Goal: Task Accomplishment & Management: Complete application form

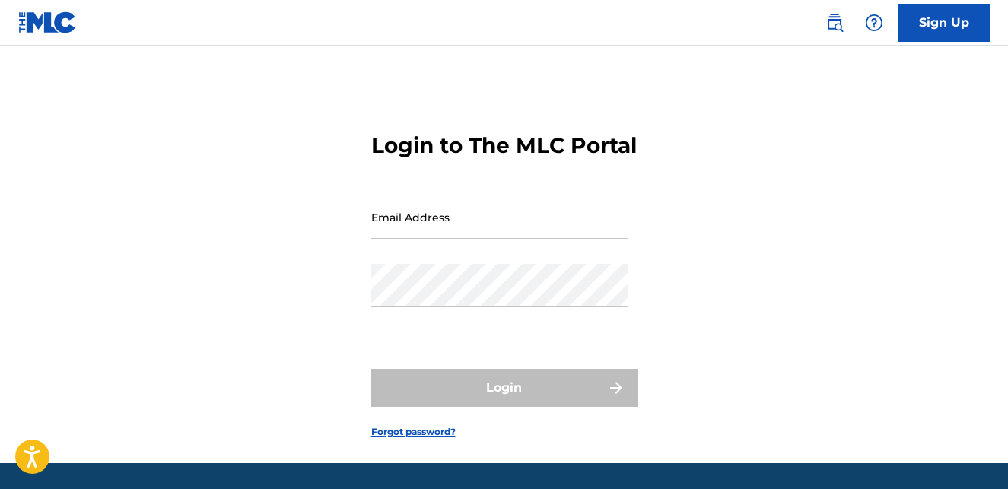
click at [472, 239] on input "Email Address" at bounding box center [499, 216] width 257 height 43
click at [389, 239] on input "shel" at bounding box center [499, 216] width 257 height 43
paste input "[EMAIL_ADDRESS][DOMAIN_NAME]"
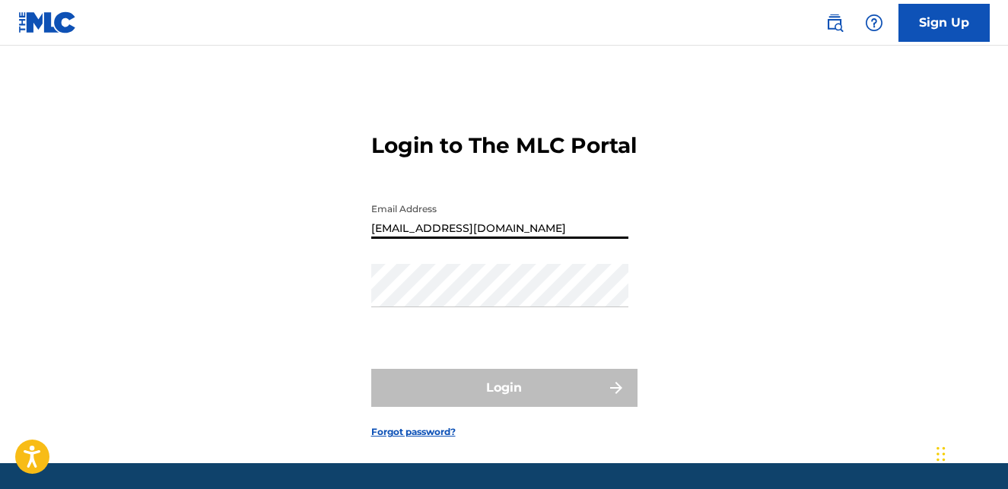
type input "[EMAIL_ADDRESS][DOMAIN_NAME]"
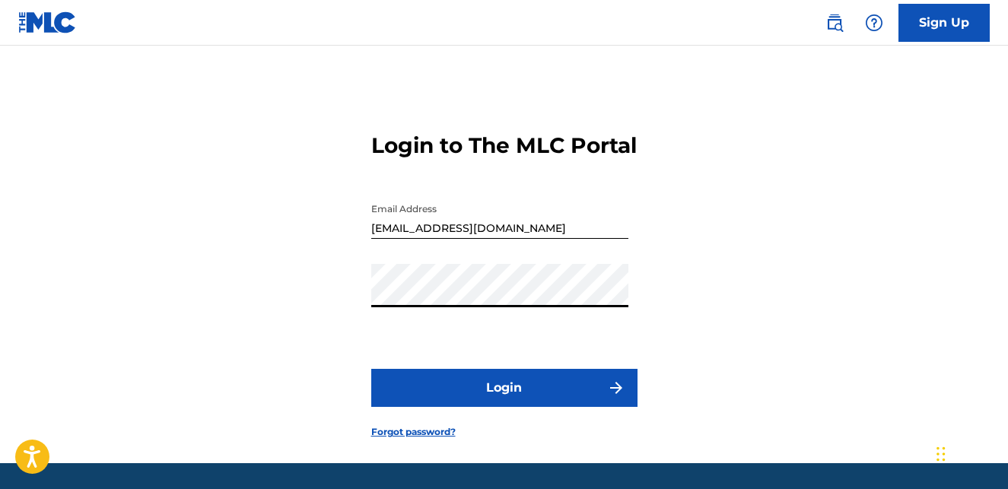
click at [509, 402] on button "Login" at bounding box center [504, 388] width 266 height 38
click at [500, 407] on button "Login" at bounding box center [504, 388] width 266 height 38
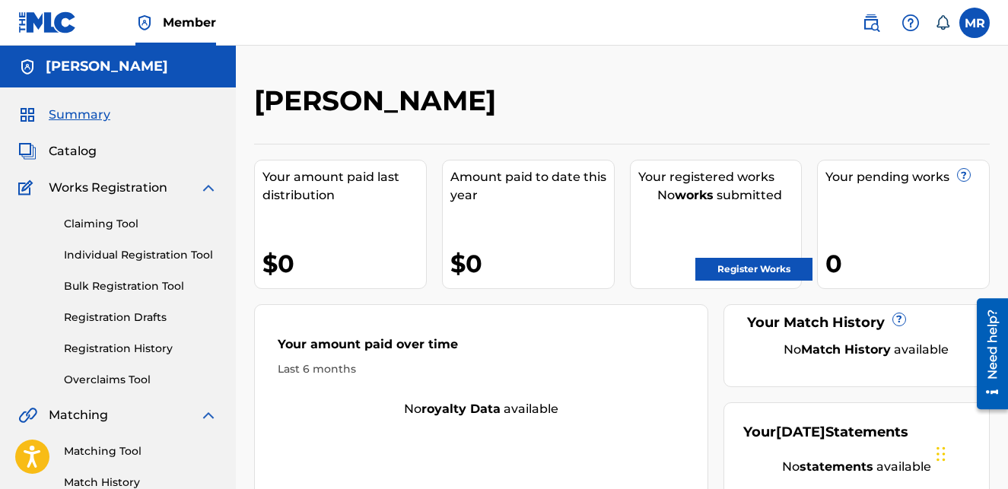
click at [190, 27] on span "Member" at bounding box center [189, 22] width 53 height 17
click at [973, 24] on label at bounding box center [974, 23] width 30 height 30
click at [974, 23] on input "[PERSON_NAME] [EMAIL_ADDRESS][DOMAIN_NAME] Notification Preferences Profile Log…" at bounding box center [974, 23] width 0 height 0
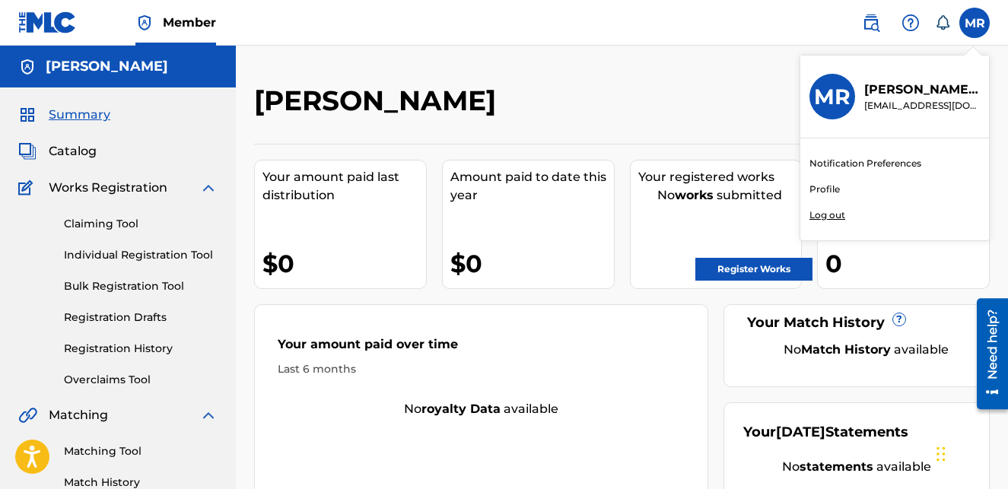
click at [825, 189] on link "Profile" at bounding box center [824, 190] width 30 height 14
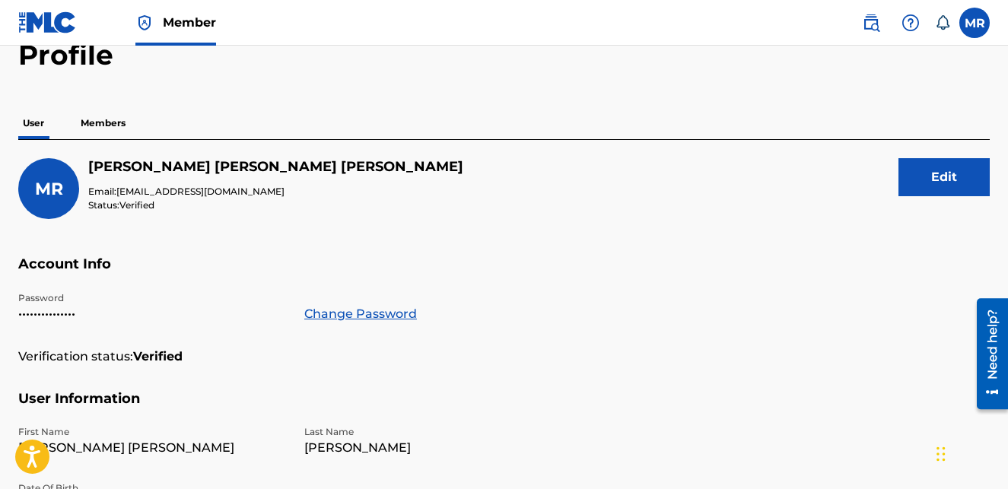
scroll to position [90, 0]
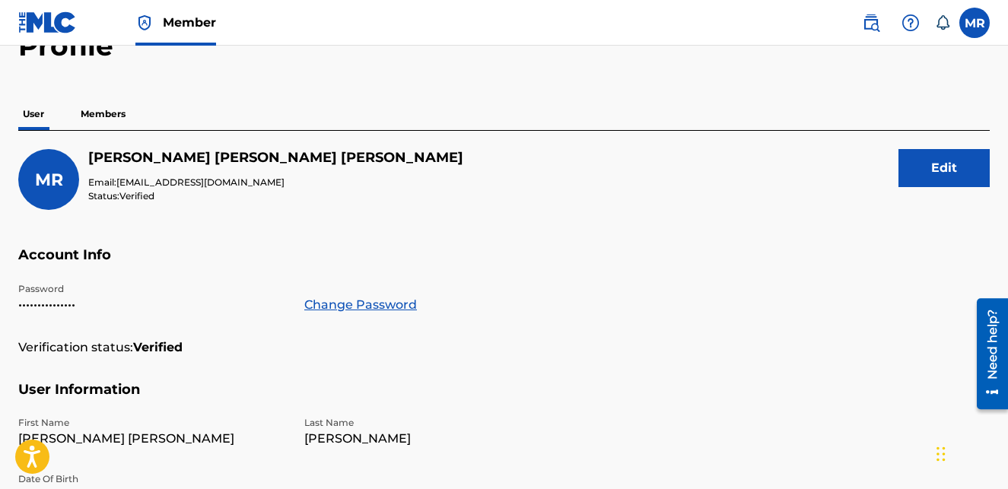
click at [110, 113] on p "Members" at bounding box center [103, 114] width 54 height 32
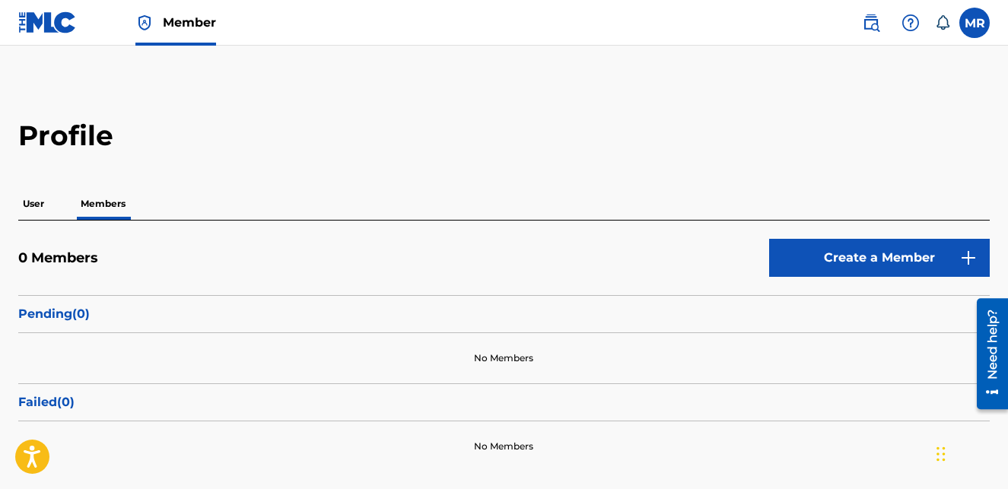
click at [889, 257] on link "Create a Member" at bounding box center [879, 258] width 221 height 38
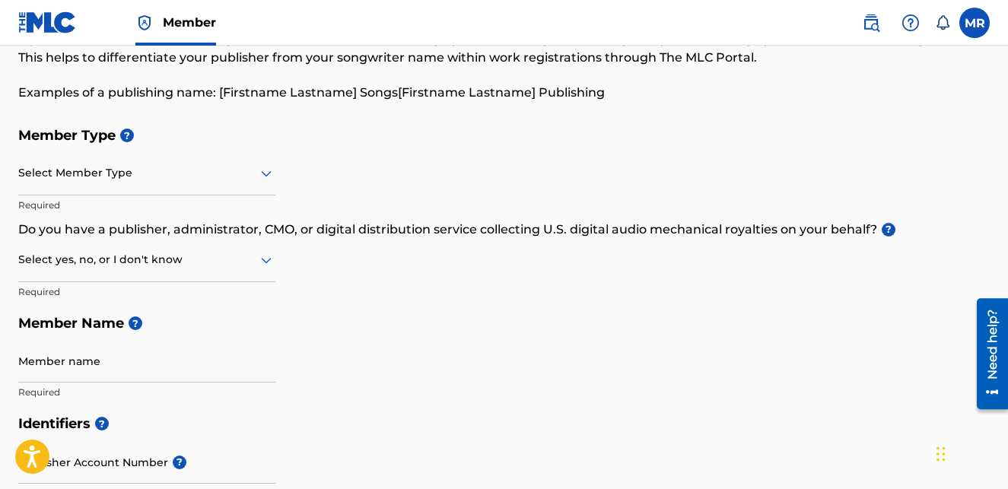
scroll to position [99, 0]
click at [265, 173] on icon at bounding box center [266, 173] width 18 height 18
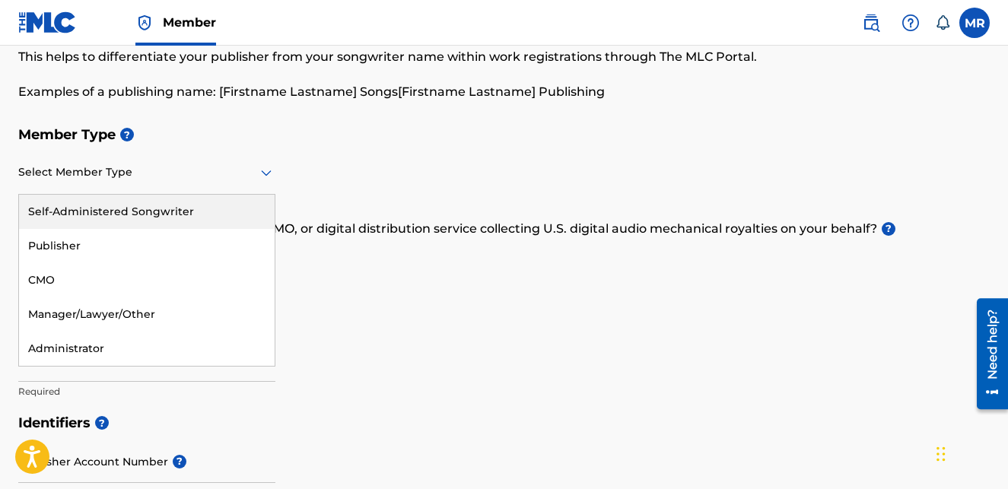
click at [202, 208] on div "Self-Administered Songwriter" at bounding box center [147, 212] width 256 height 34
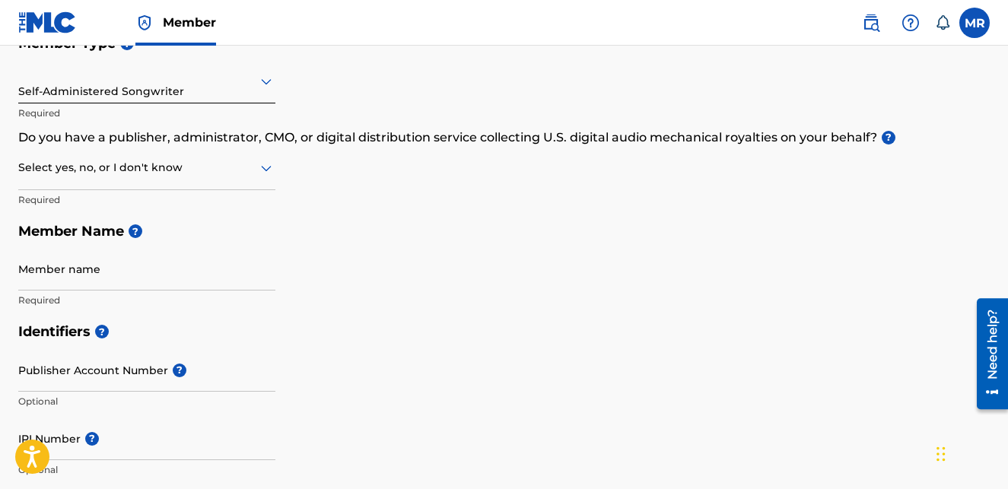
scroll to position [227, 0]
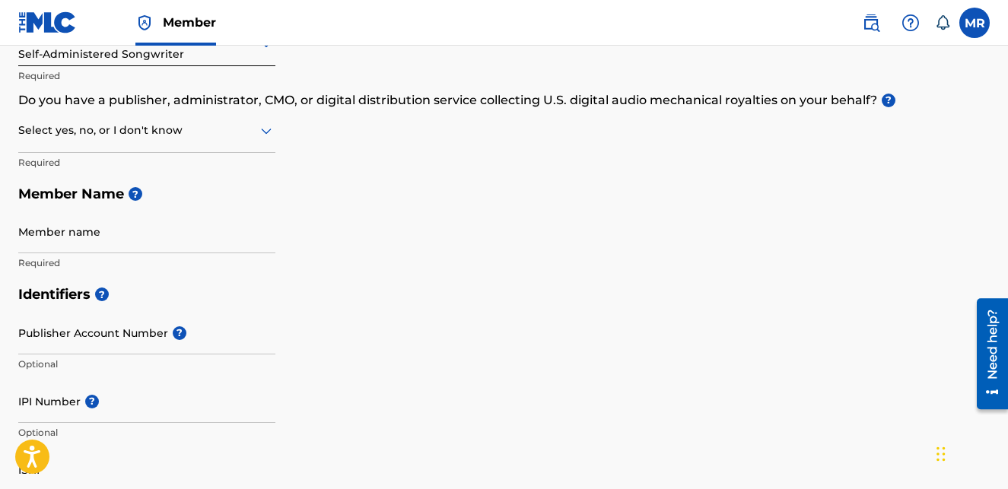
click at [265, 129] on icon at bounding box center [266, 131] width 18 height 18
click at [148, 204] on div "No" at bounding box center [147, 204] width 256 height 34
click at [202, 241] on input "Member name" at bounding box center [146, 231] width 257 height 43
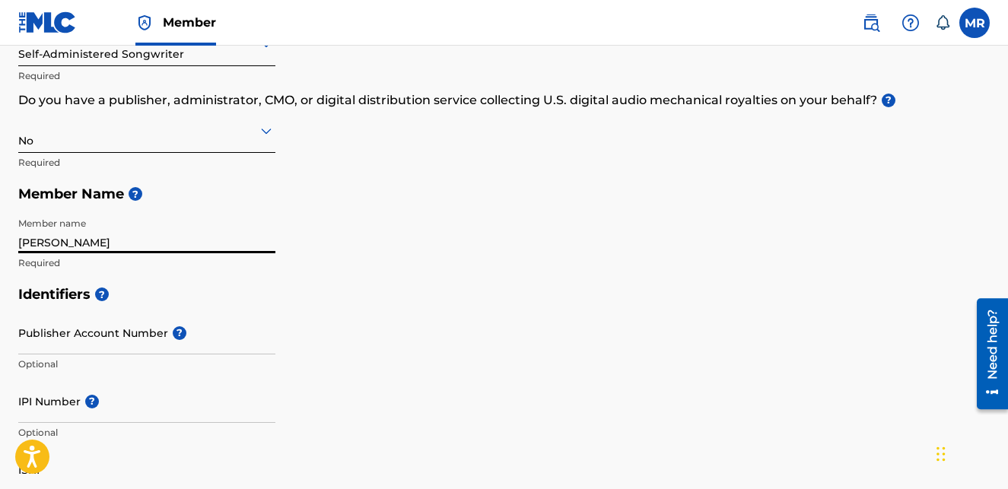
type input "[PERSON_NAME]"
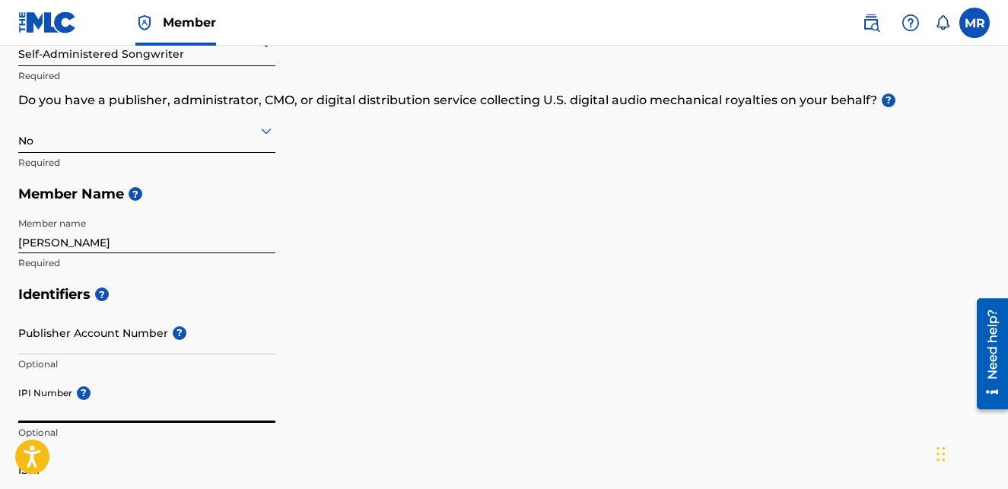
paste input "01297077317"
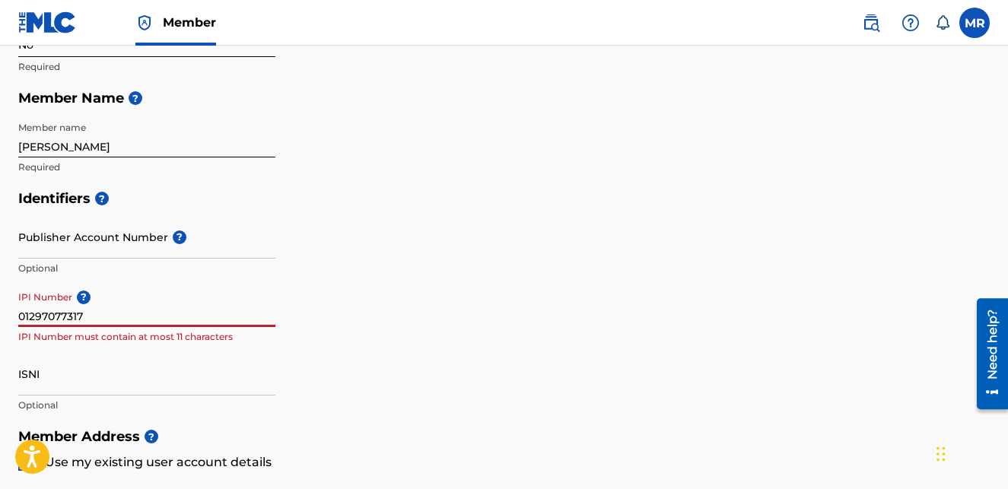
scroll to position [325, 0]
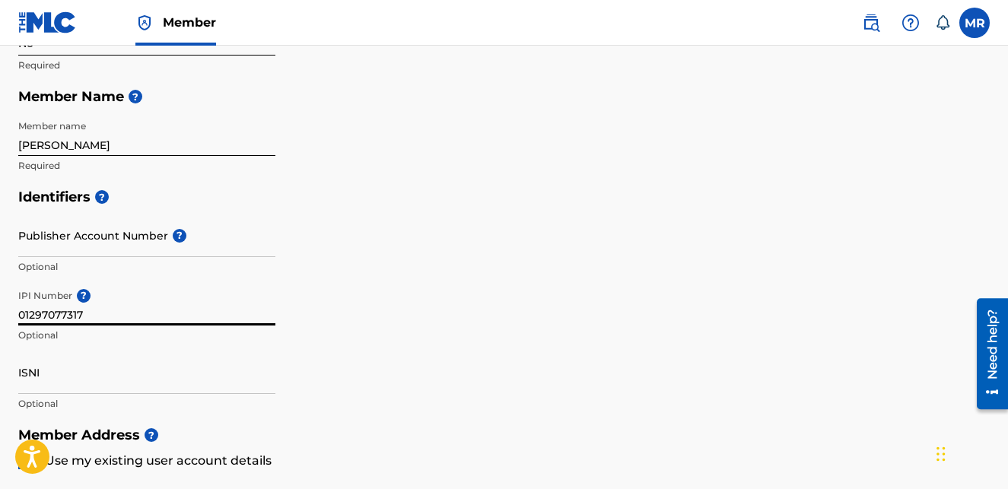
type input "01297077317"
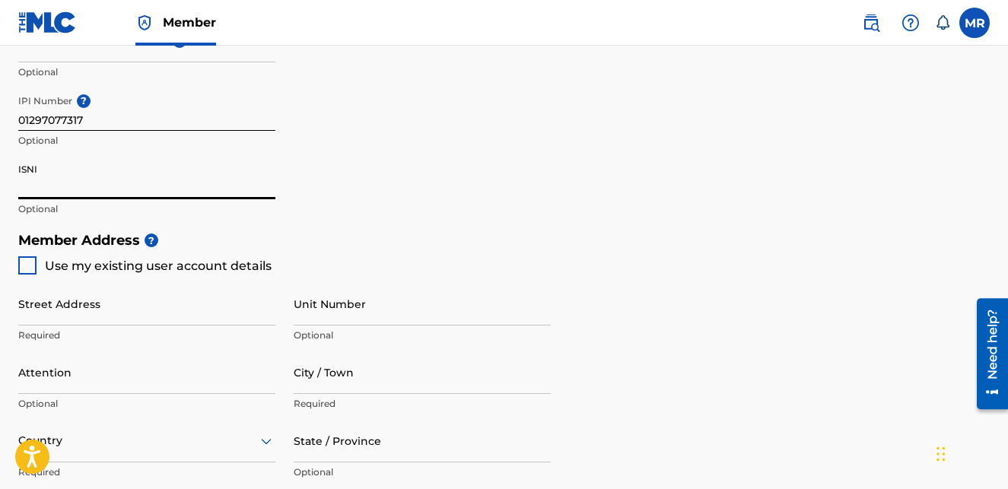
scroll to position [532, 0]
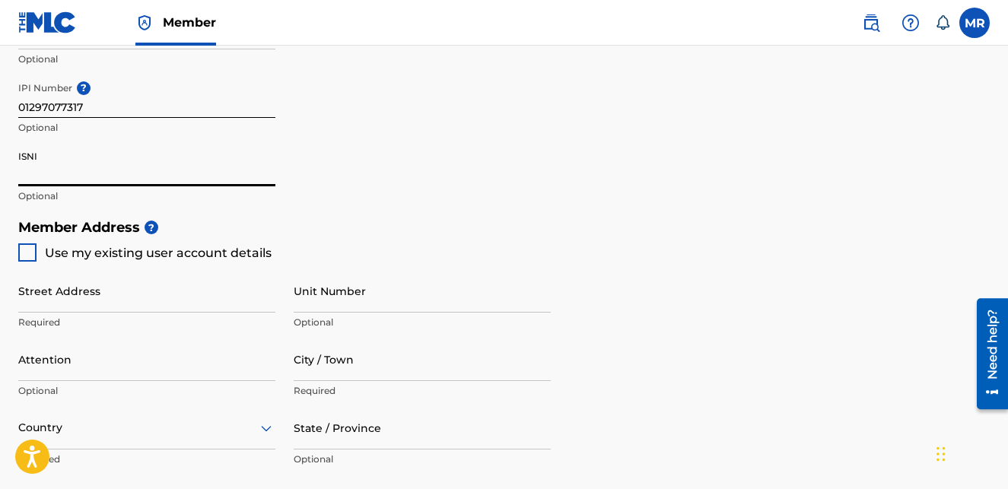
click at [27, 248] on div at bounding box center [27, 252] width 18 height 18
type input "[GEOGRAPHIC_DATA]"
type input "Jasper"
type input "47546"
type input "615"
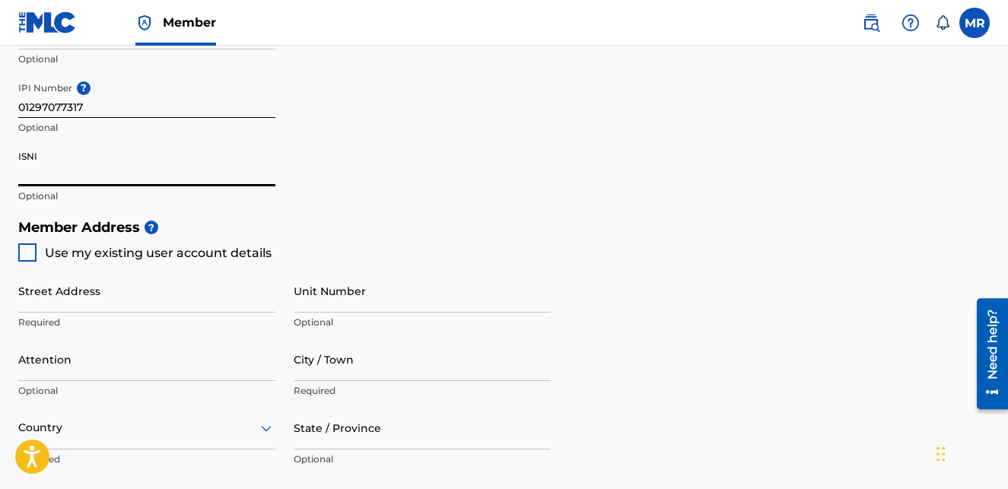
type input "3092012"
type input "[EMAIL_ADDRESS][DOMAIN_NAME]"
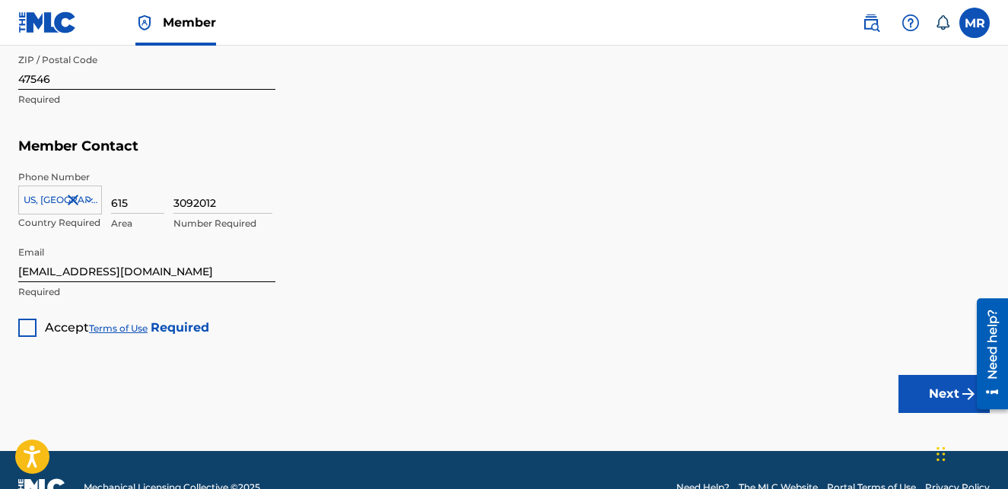
scroll to position [963, 0]
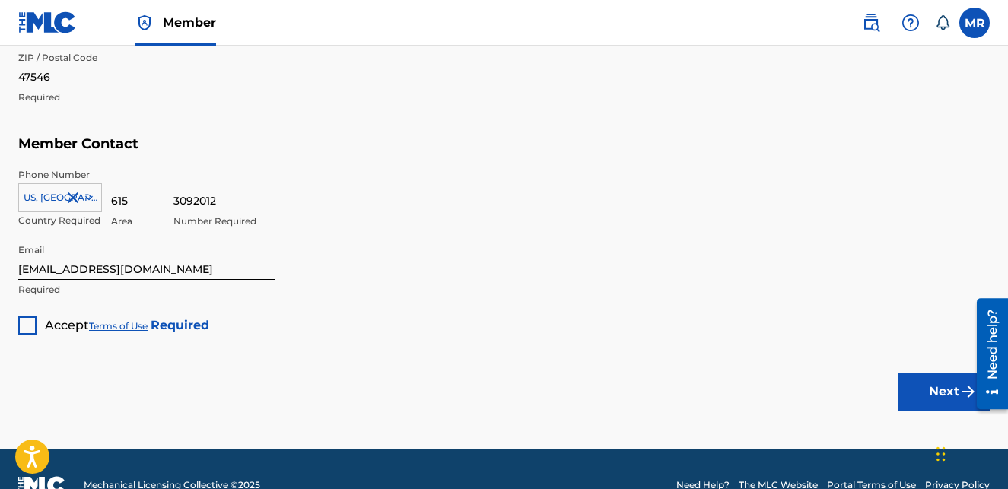
click at [117, 202] on input "615" at bounding box center [137, 189] width 53 height 43
type input "812"
click at [27, 321] on div at bounding box center [27, 325] width 18 height 18
click at [962, 389] on img "submit" at bounding box center [968, 392] width 18 height 18
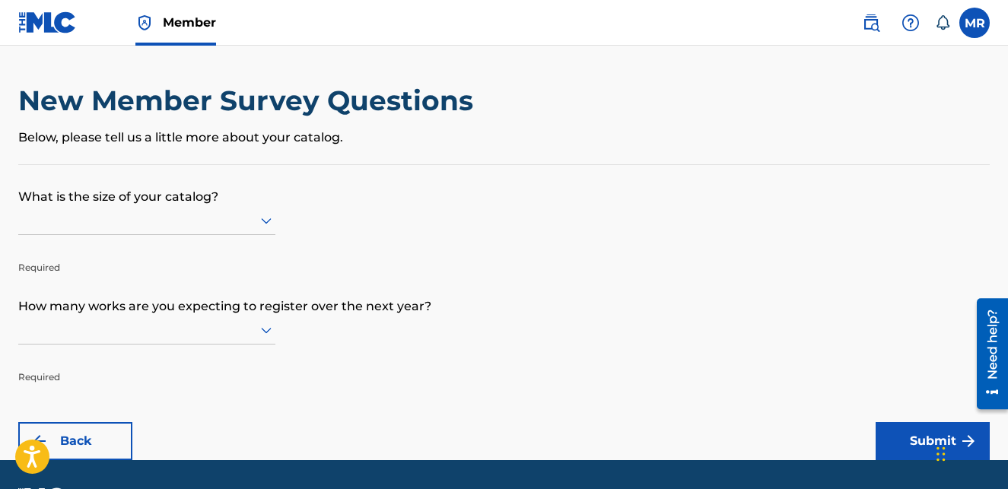
click at [267, 225] on icon at bounding box center [266, 220] width 18 height 18
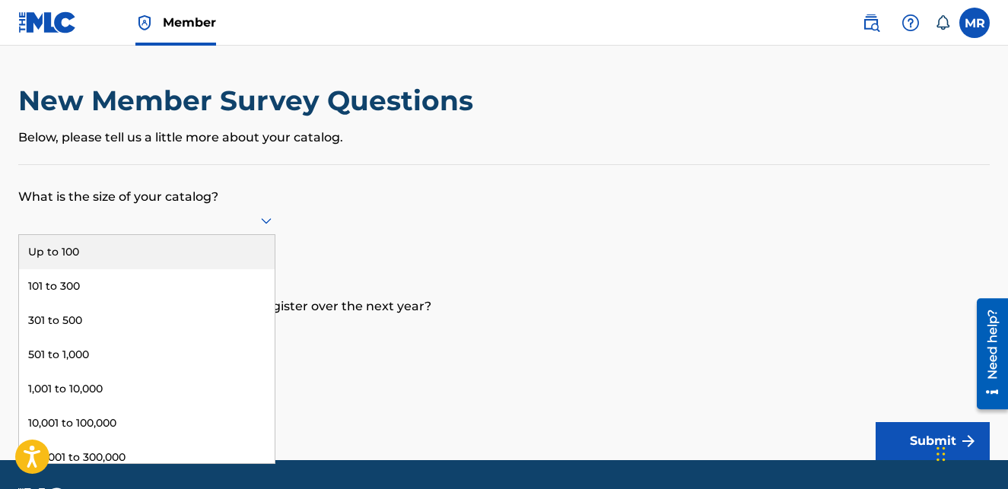
click at [182, 246] on div "Up to 100" at bounding box center [147, 252] width 256 height 34
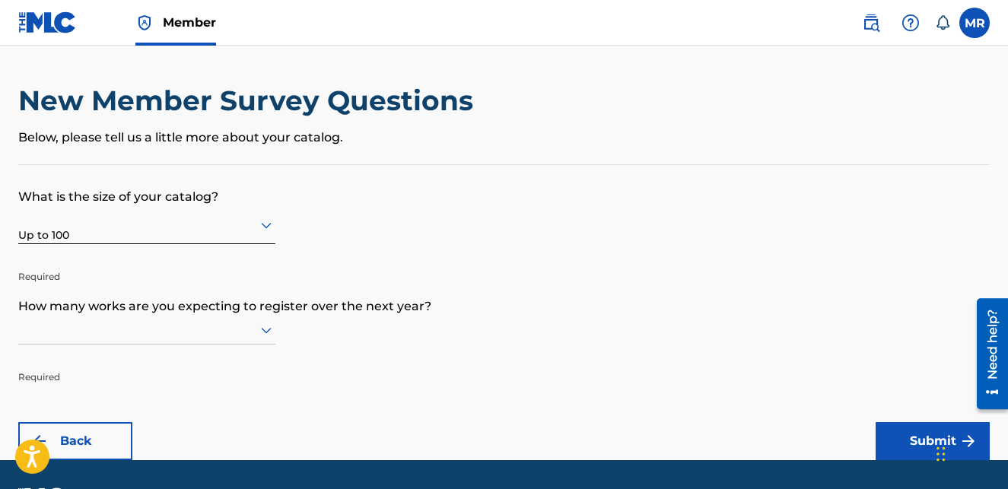
click at [263, 330] on div at bounding box center [146, 330] width 257 height 29
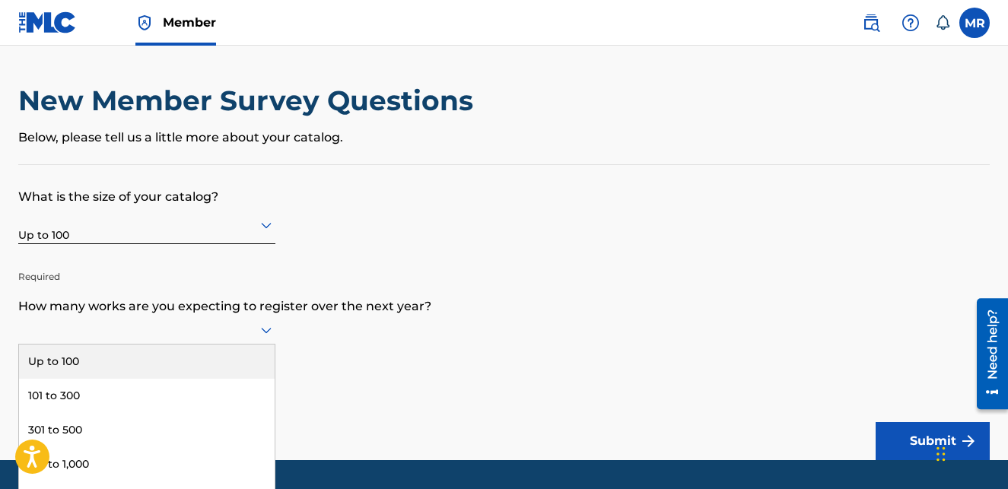
scroll to position [44, 0]
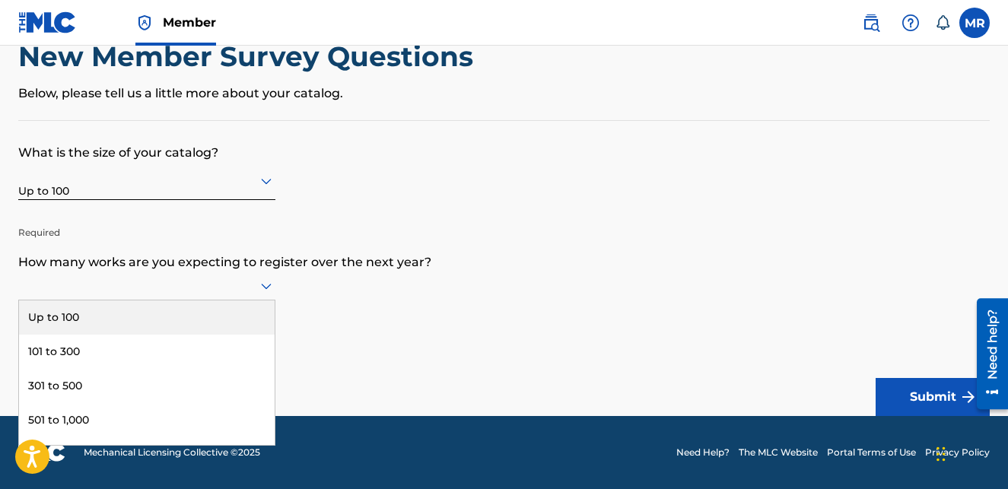
click at [136, 317] on div "Up to 100" at bounding box center [147, 317] width 256 height 34
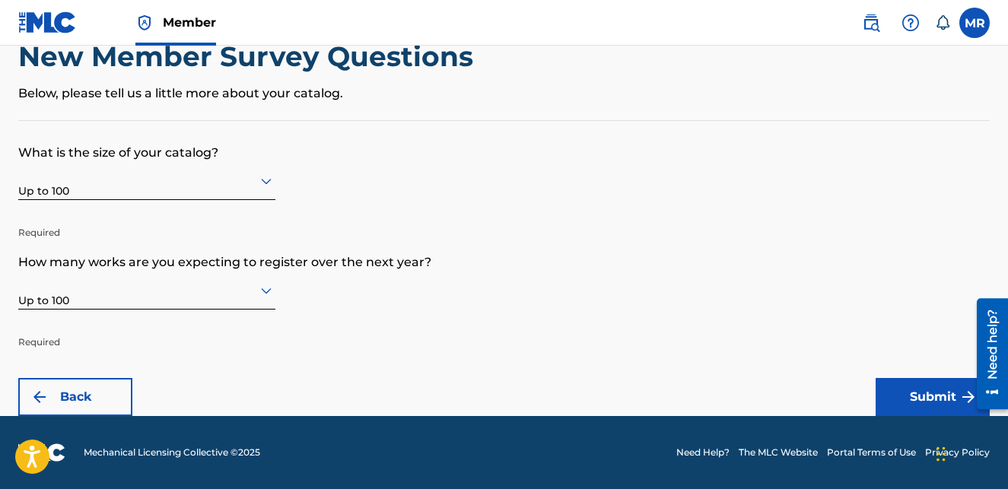
click at [923, 392] on button "Submit" at bounding box center [932, 397] width 114 height 38
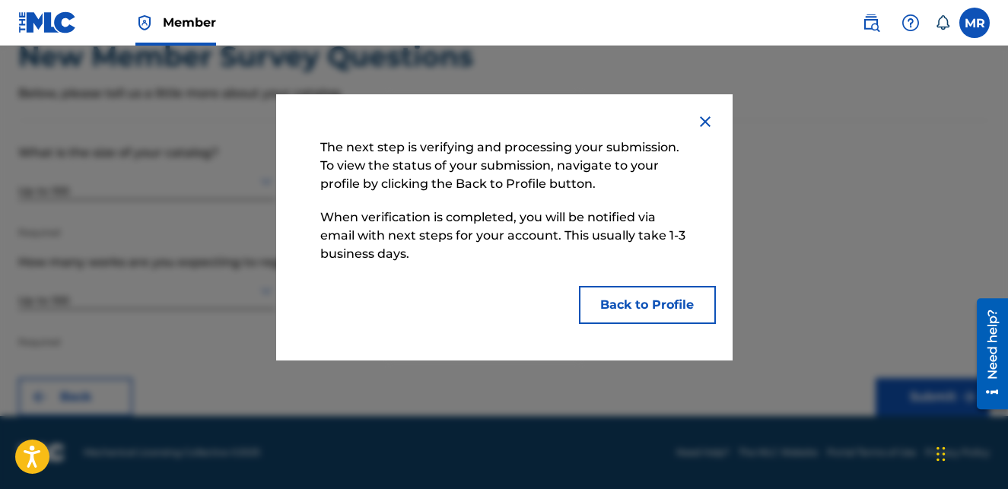
click at [639, 305] on button "Back to Profile" at bounding box center [647, 305] width 137 height 38
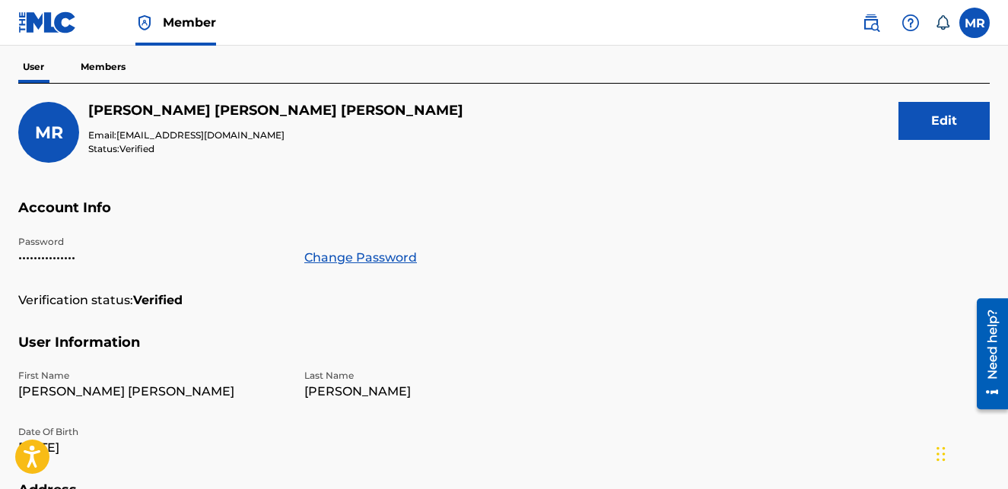
scroll to position [176, 0]
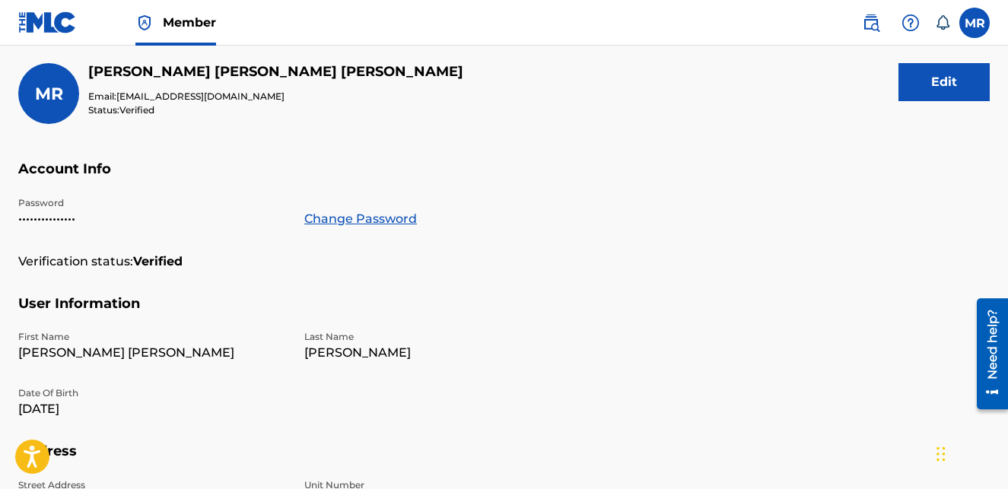
click at [939, 81] on button "Edit" at bounding box center [943, 82] width 91 height 38
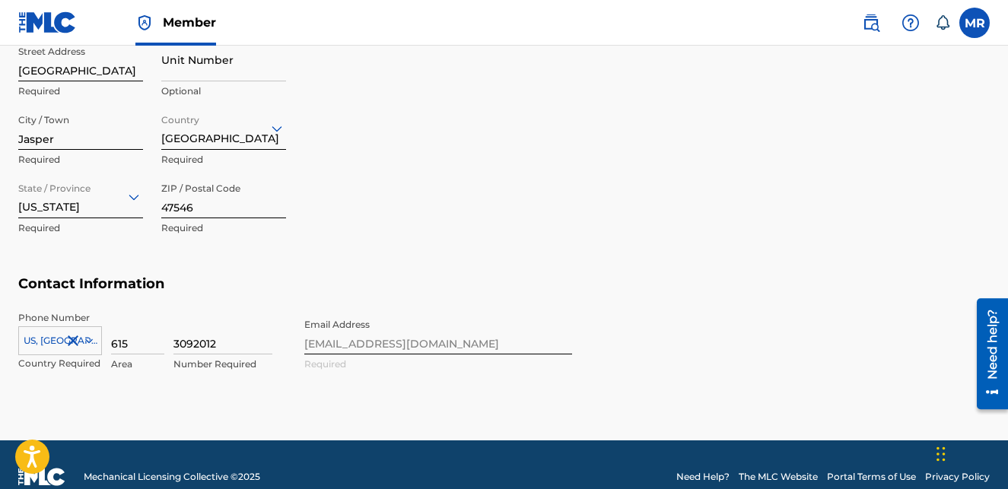
scroll to position [710, 0]
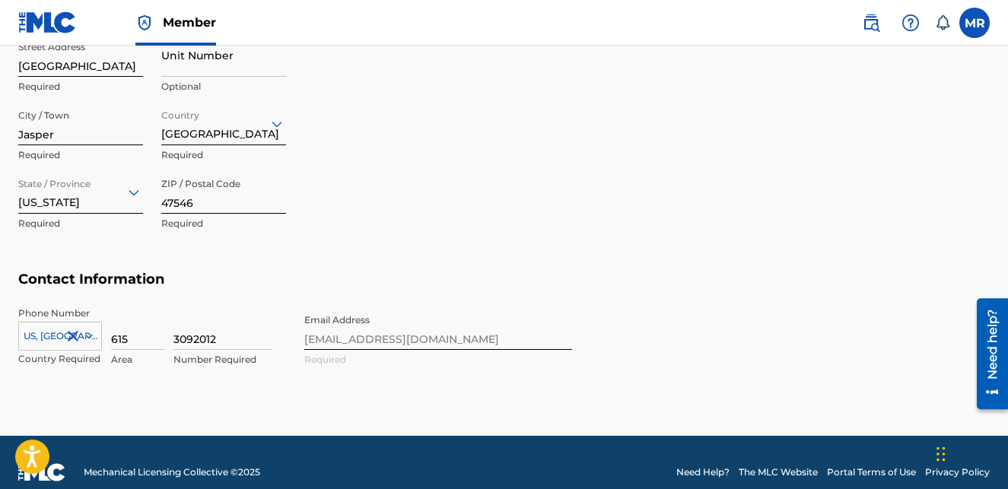
click at [120, 342] on input "615" at bounding box center [137, 328] width 53 height 43
type input "812"
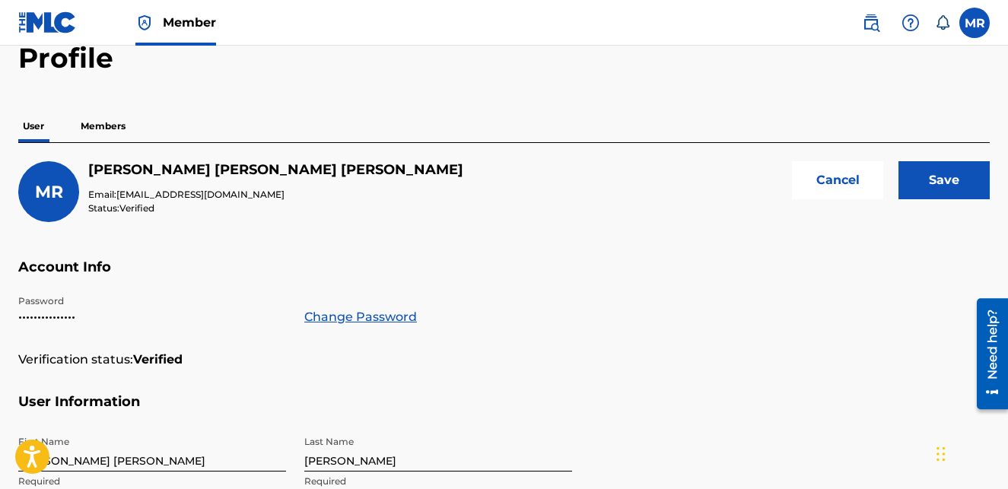
scroll to position [0, 0]
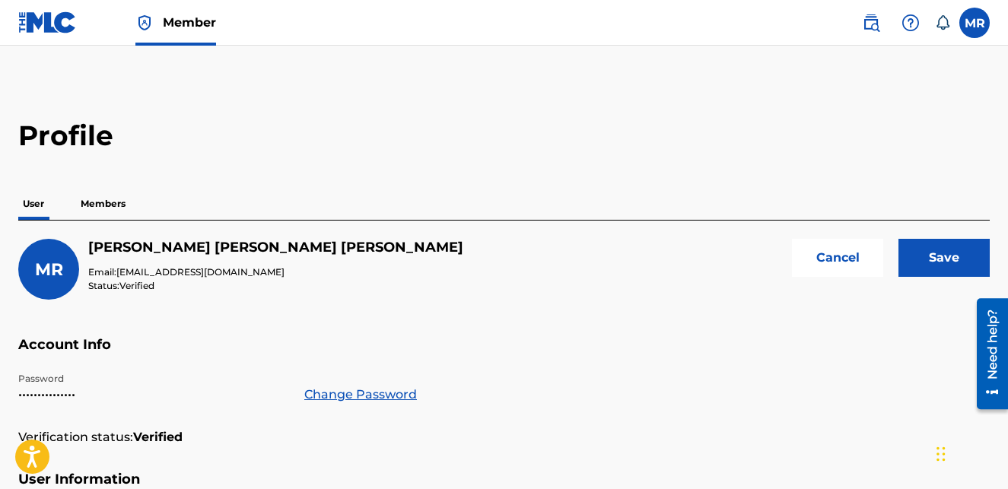
click at [934, 255] on input "Save" at bounding box center [943, 258] width 91 height 38
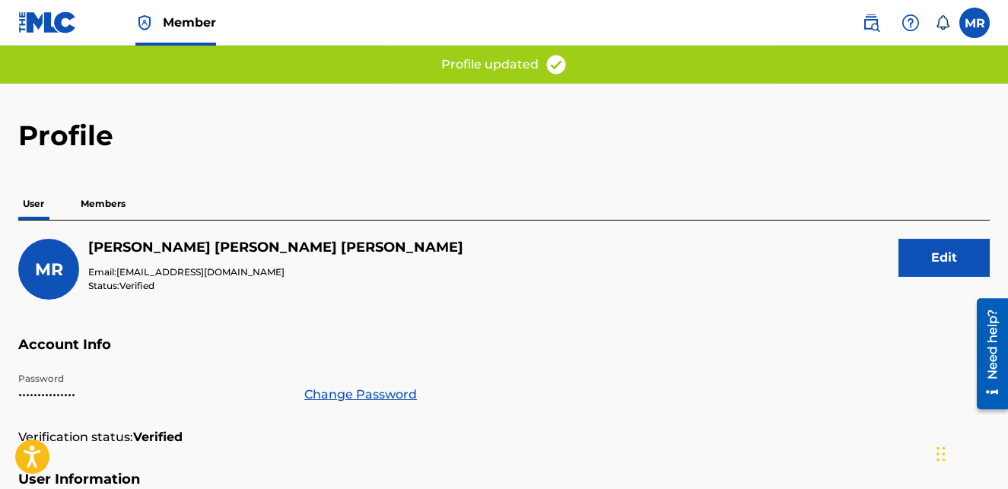
click at [117, 205] on p "Members" at bounding box center [103, 204] width 54 height 32
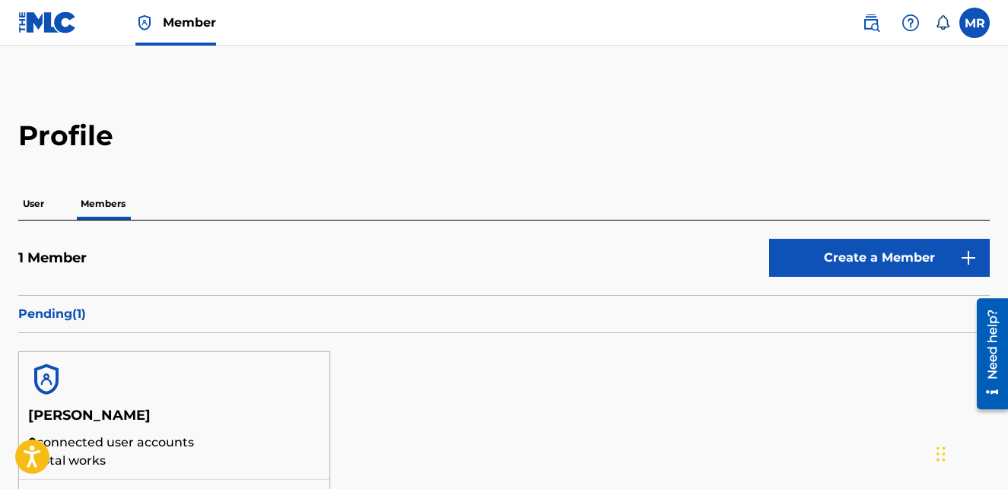
click at [37, 17] on img at bounding box center [47, 22] width 59 height 22
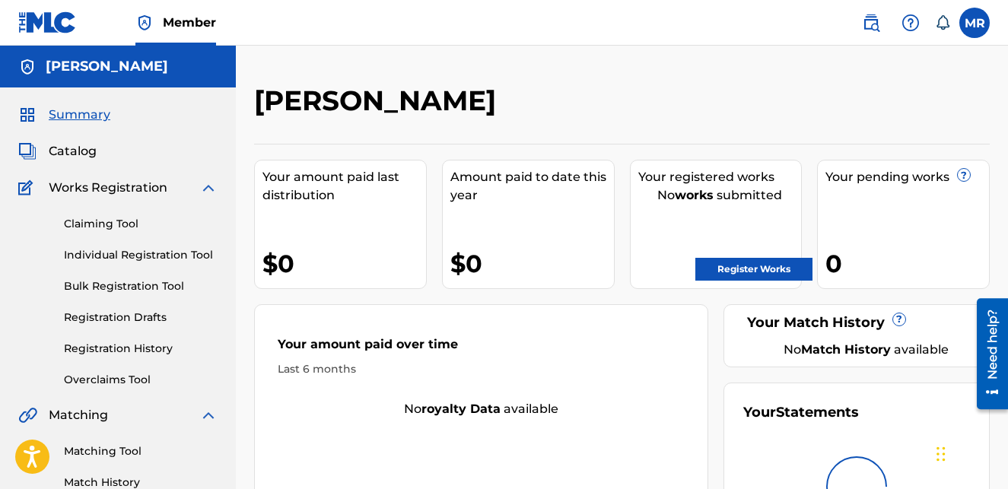
click at [976, 24] on label at bounding box center [974, 23] width 30 height 30
click at [974, 23] on input "[PERSON_NAME] [EMAIL_ADDRESS][DOMAIN_NAME] Notification Preferences Profile Log…" at bounding box center [974, 23] width 0 height 0
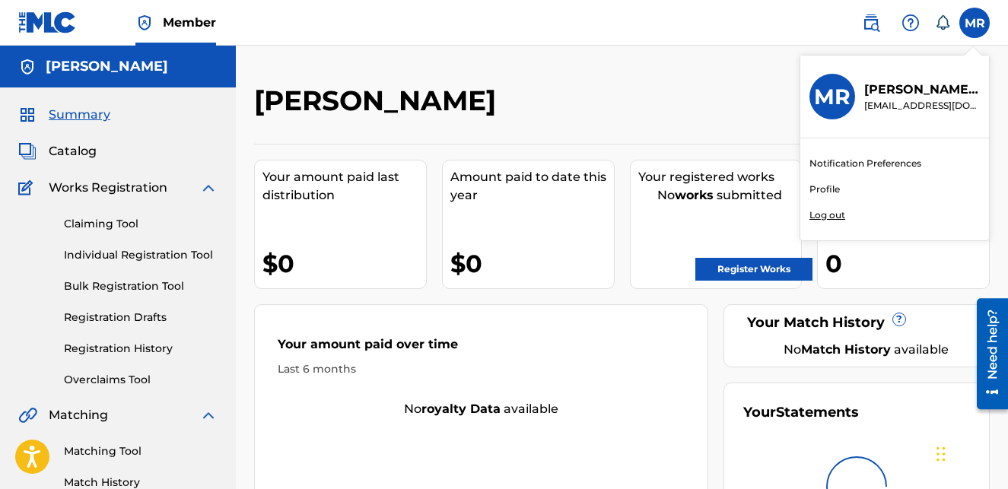
click at [826, 187] on link "Profile" at bounding box center [824, 190] width 30 height 14
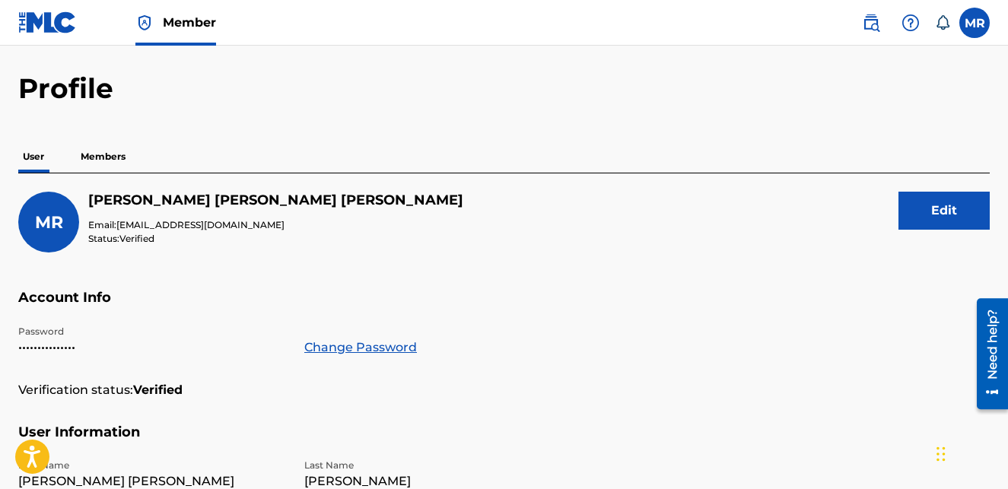
scroll to position [76, 0]
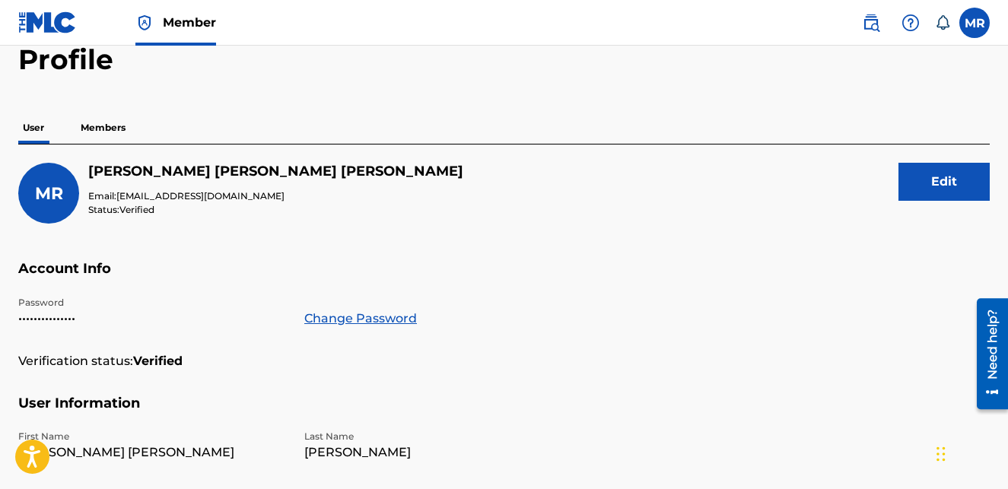
click at [109, 124] on p "Members" at bounding box center [103, 128] width 54 height 32
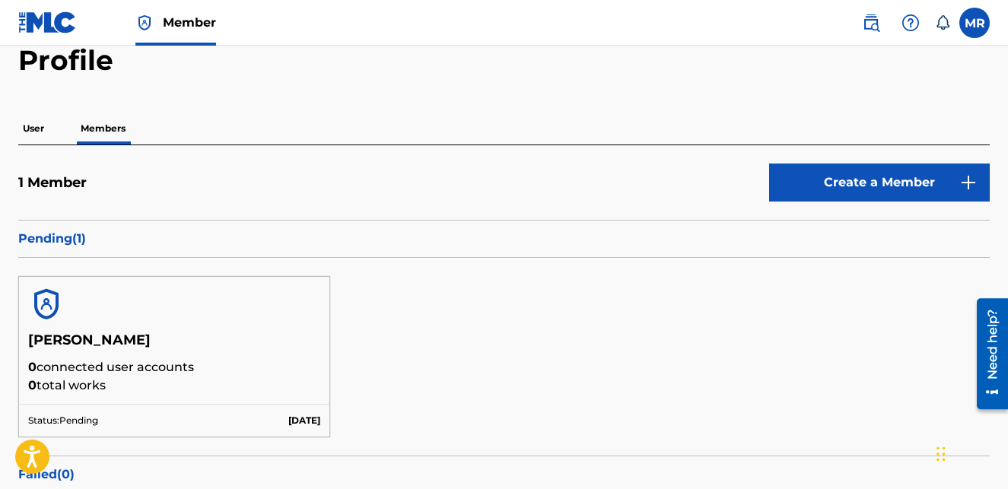
scroll to position [70, 0]
